Goal: Find specific page/section: Find specific page/section

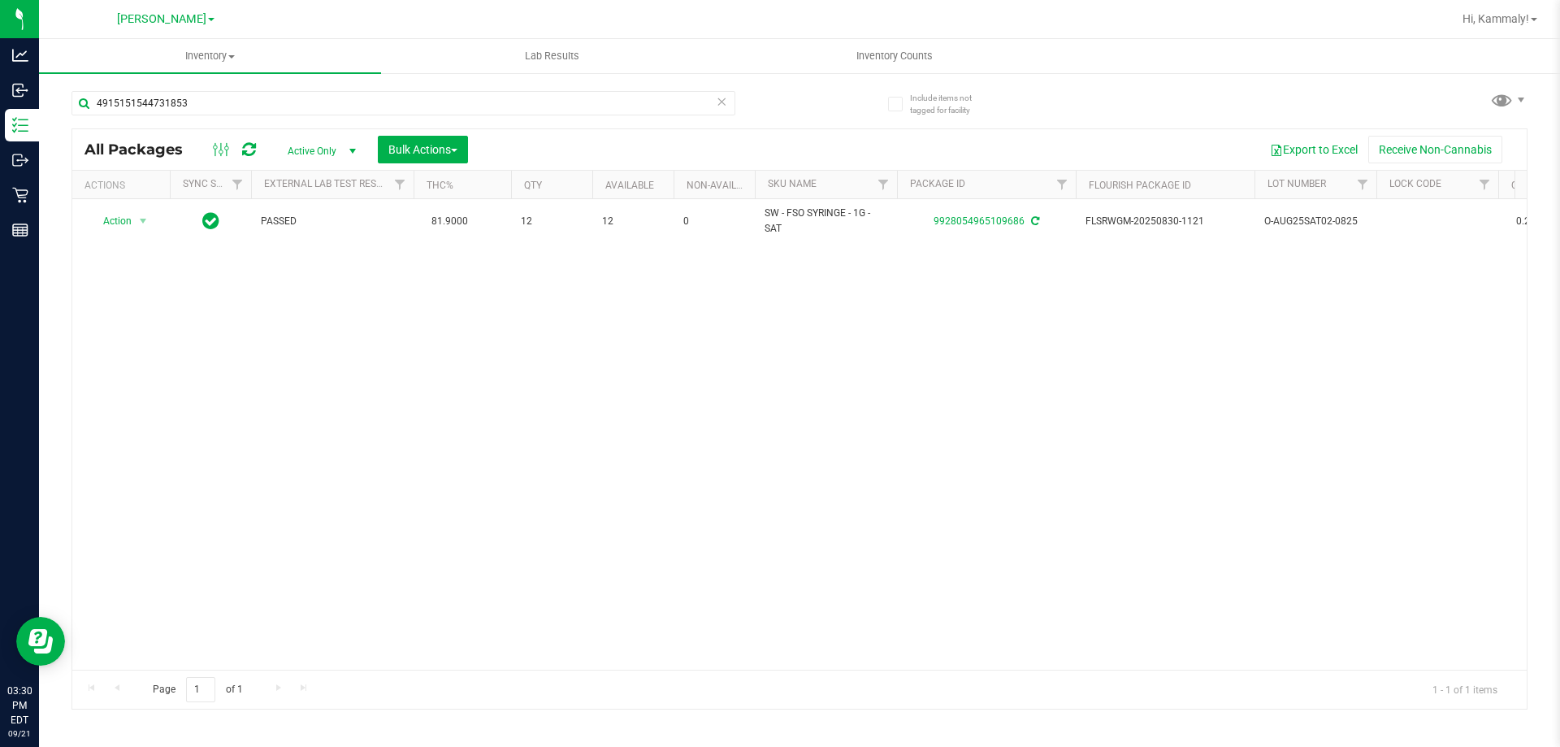
type input "4915151544731853"
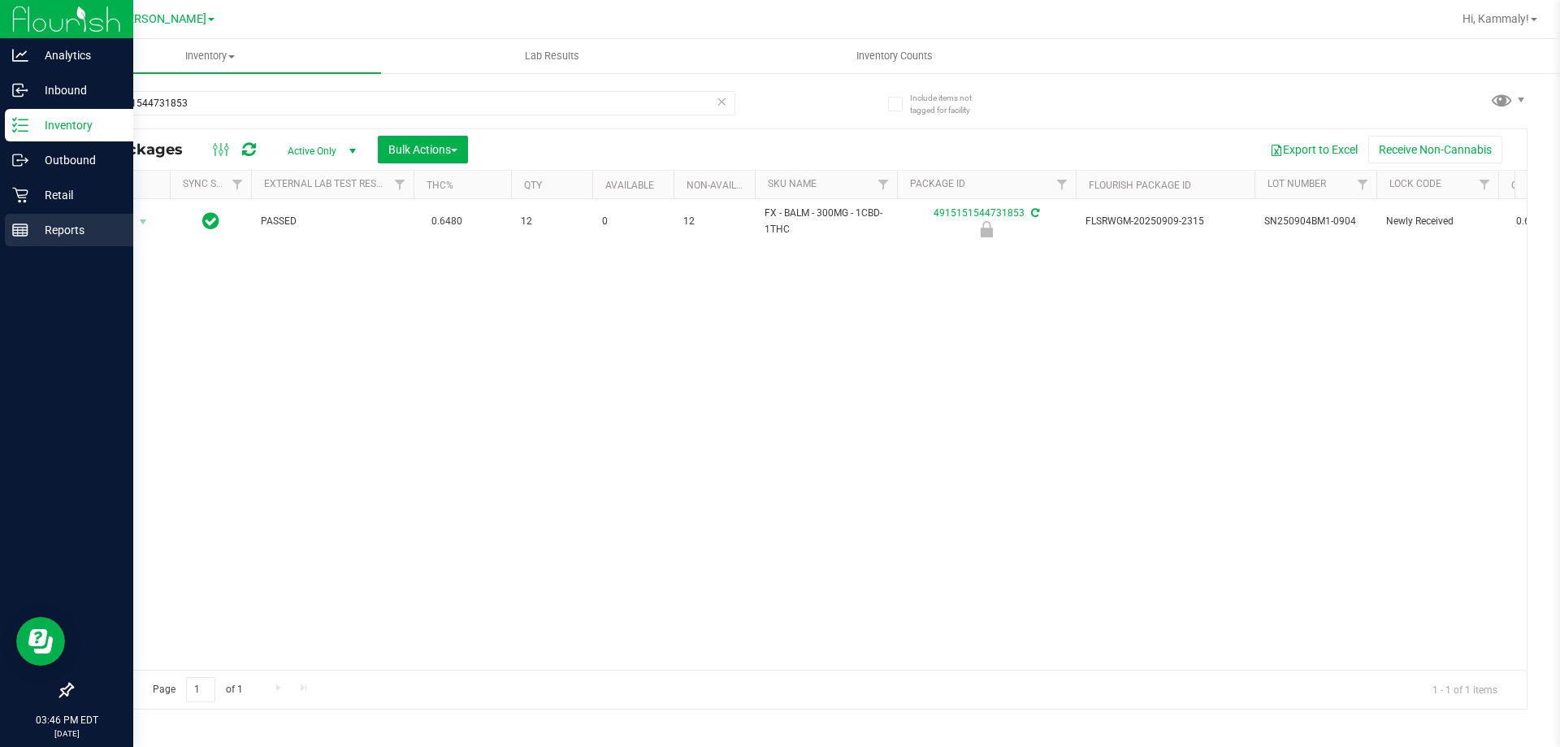
click at [15, 225] on icon at bounding box center [20, 230] width 16 height 16
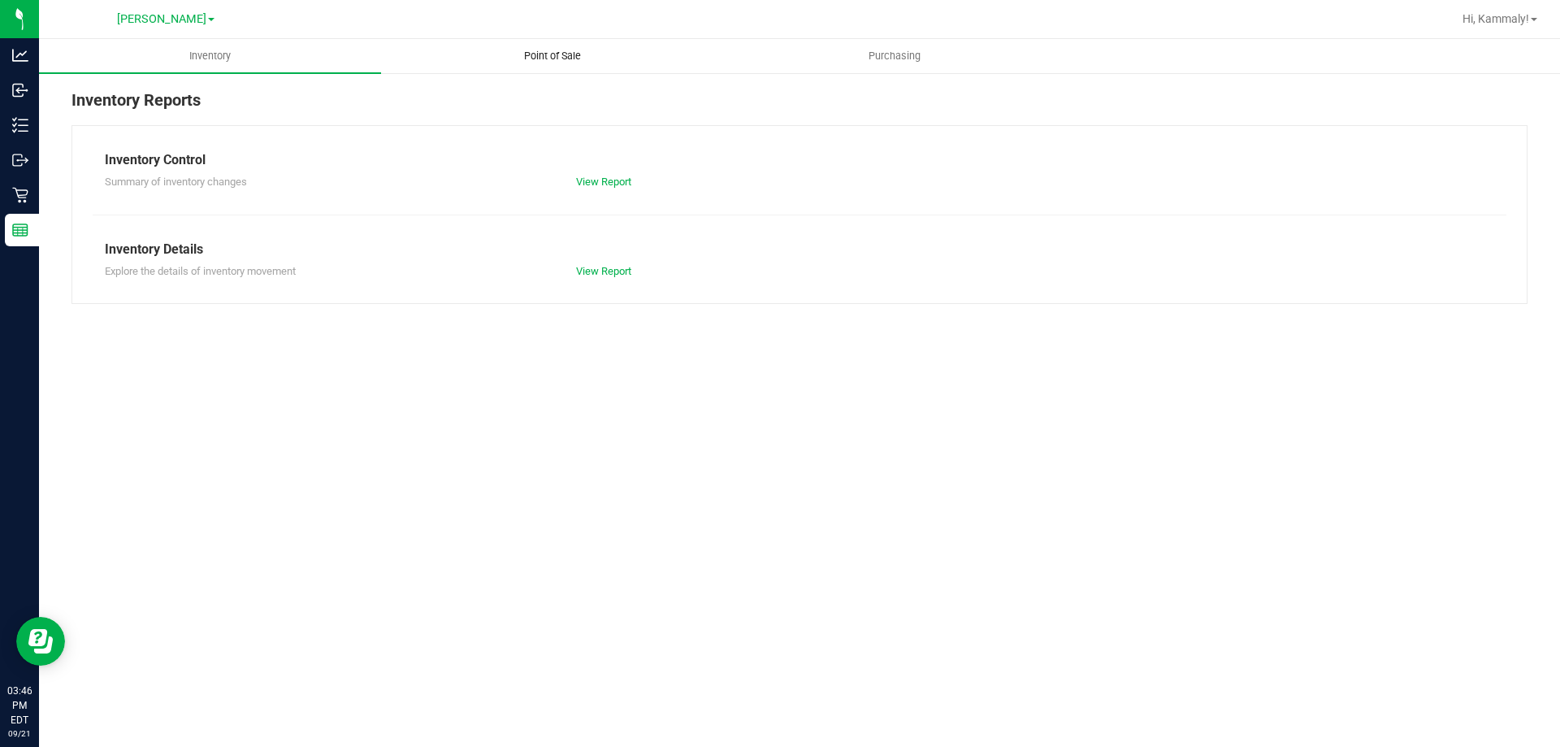
click at [562, 68] on uib-tab-heading "Point of Sale" at bounding box center [552, 56] width 340 height 32
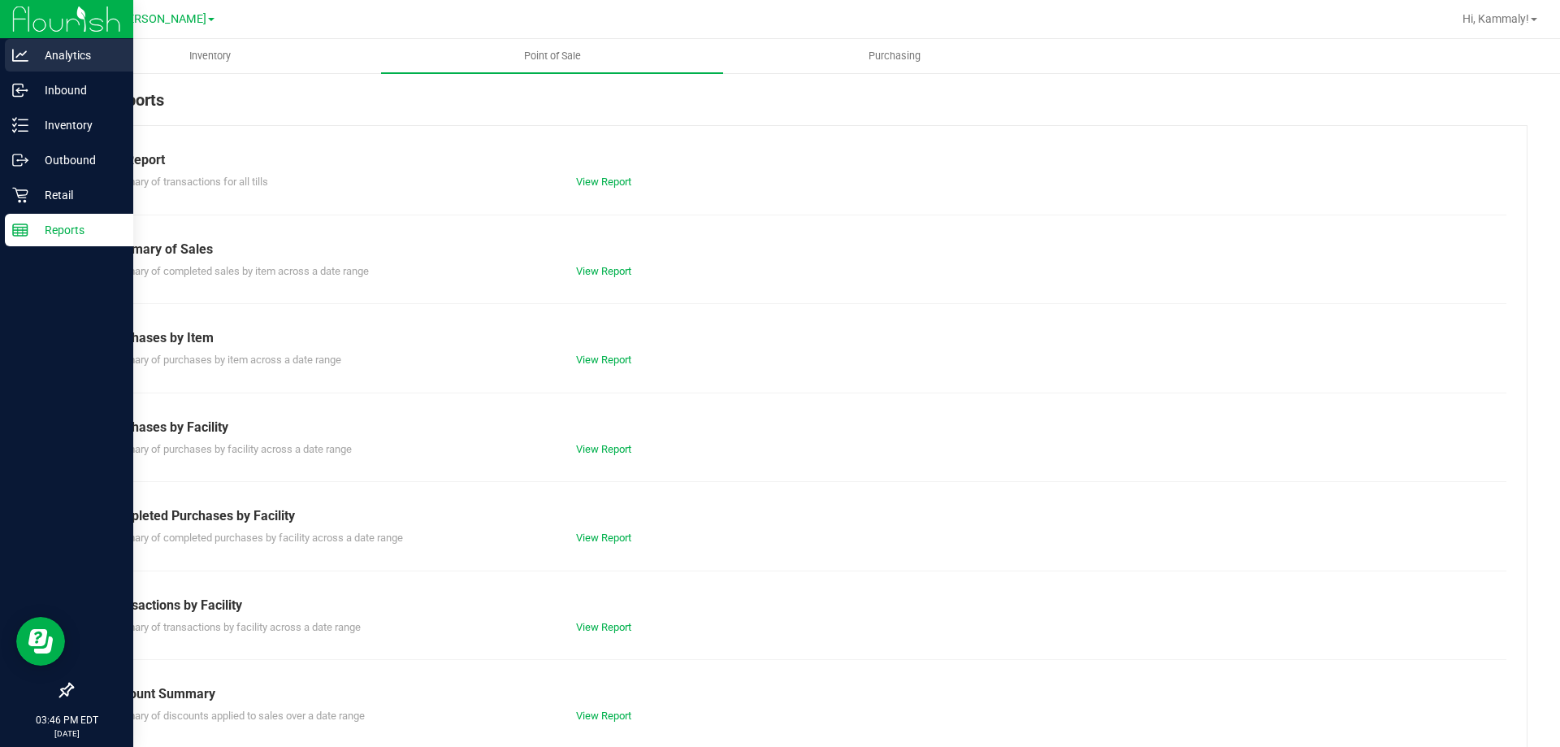
click at [33, 71] on div "Analytics" at bounding box center [69, 55] width 128 height 32
